Goal: Find specific page/section: Find specific page/section

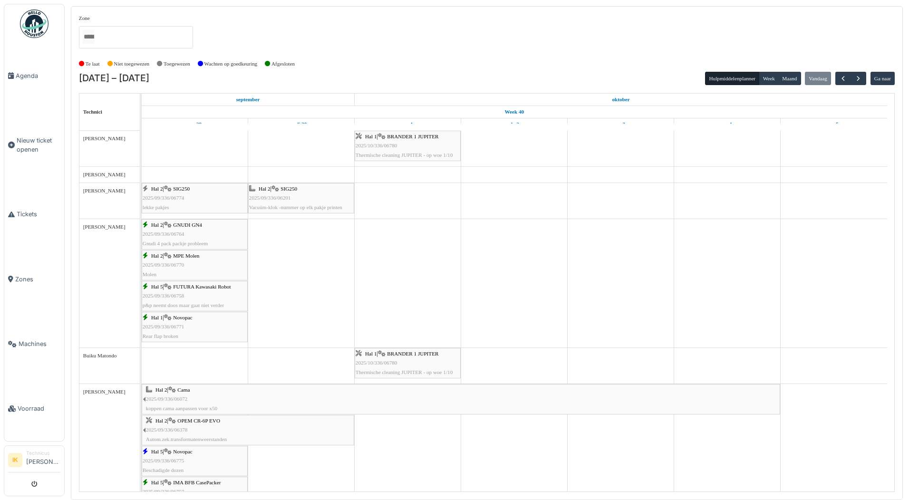
click at [187, 196] on div "Hal 2 | SIG250 2025/09/336/06774 lekke pakjes" at bounding box center [195, 199] width 104 height 28
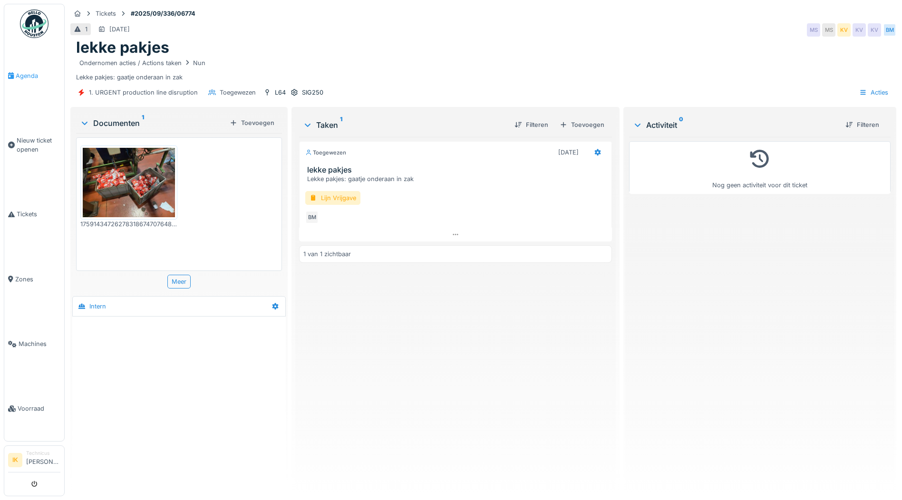
click at [33, 75] on span "Agenda" at bounding box center [38, 75] width 45 height 9
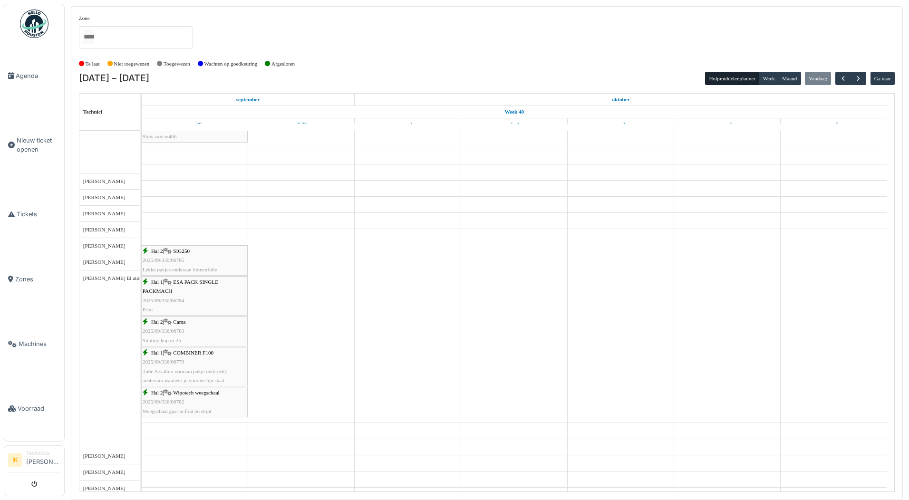
scroll to position [551, 0]
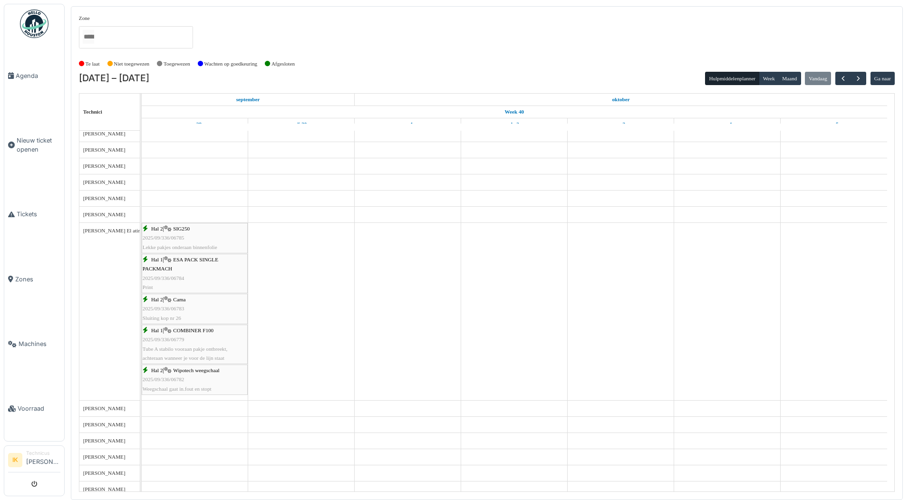
click at [184, 237] on span "2025/09/336/06785" at bounding box center [164, 238] width 42 height 6
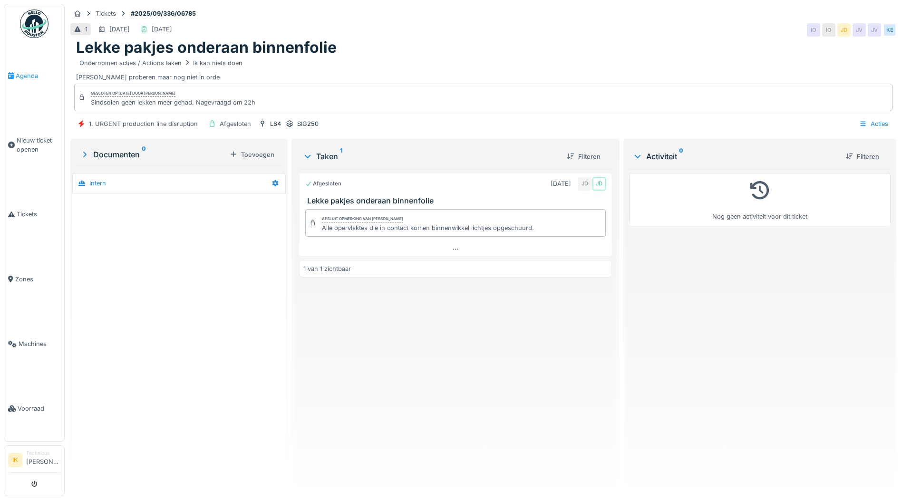
click at [23, 75] on span "Agenda" at bounding box center [38, 75] width 45 height 9
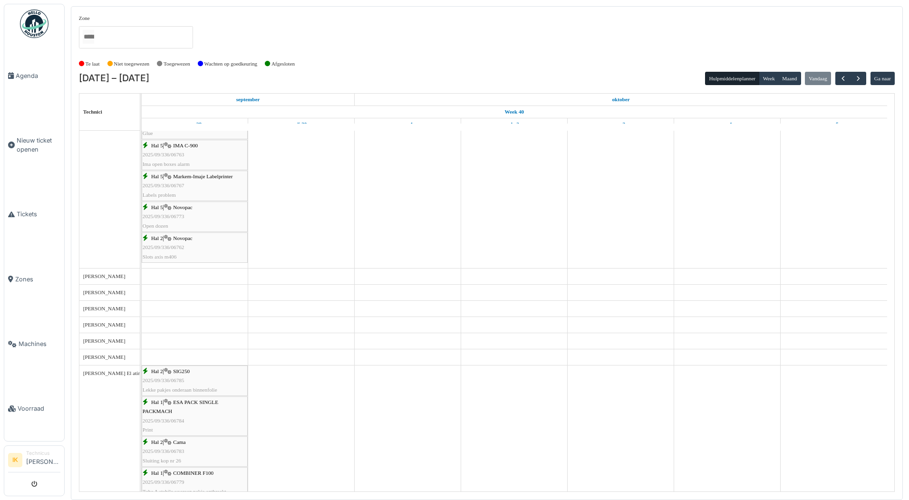
scroll to position [360, 0]
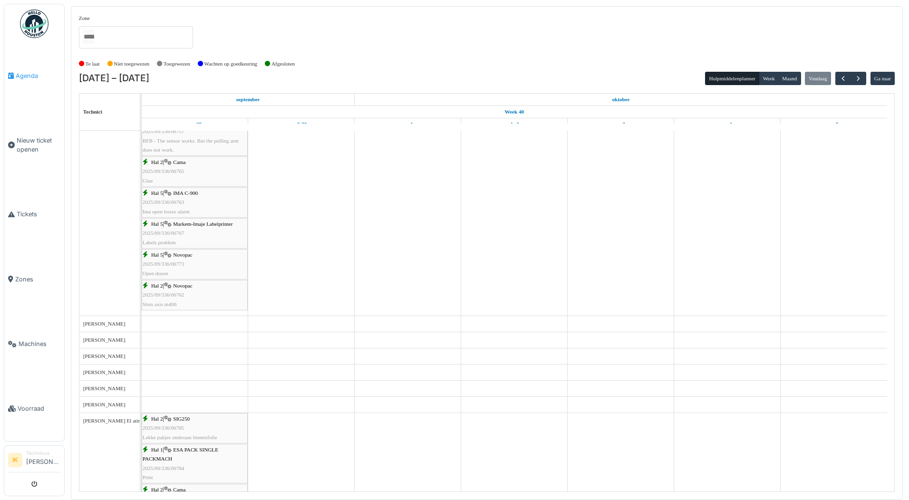
click at [22, 75] on span "Agenda" at bounding box center [38, 75] width 45 height 9
